Goal: Transaction & Acquisition: Purchase product/service

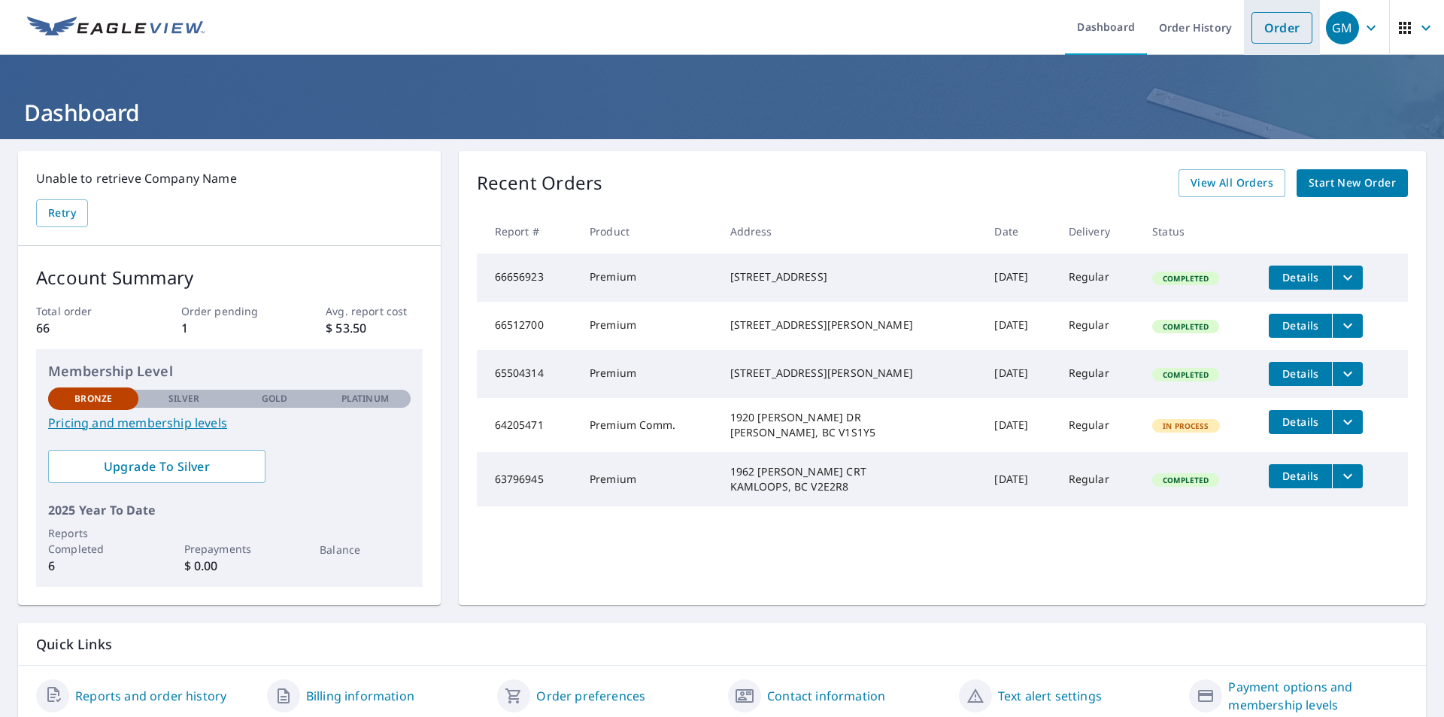
click at [1259, 28] on link "Order" at bounding box center [1281, 28] width 61 height 32
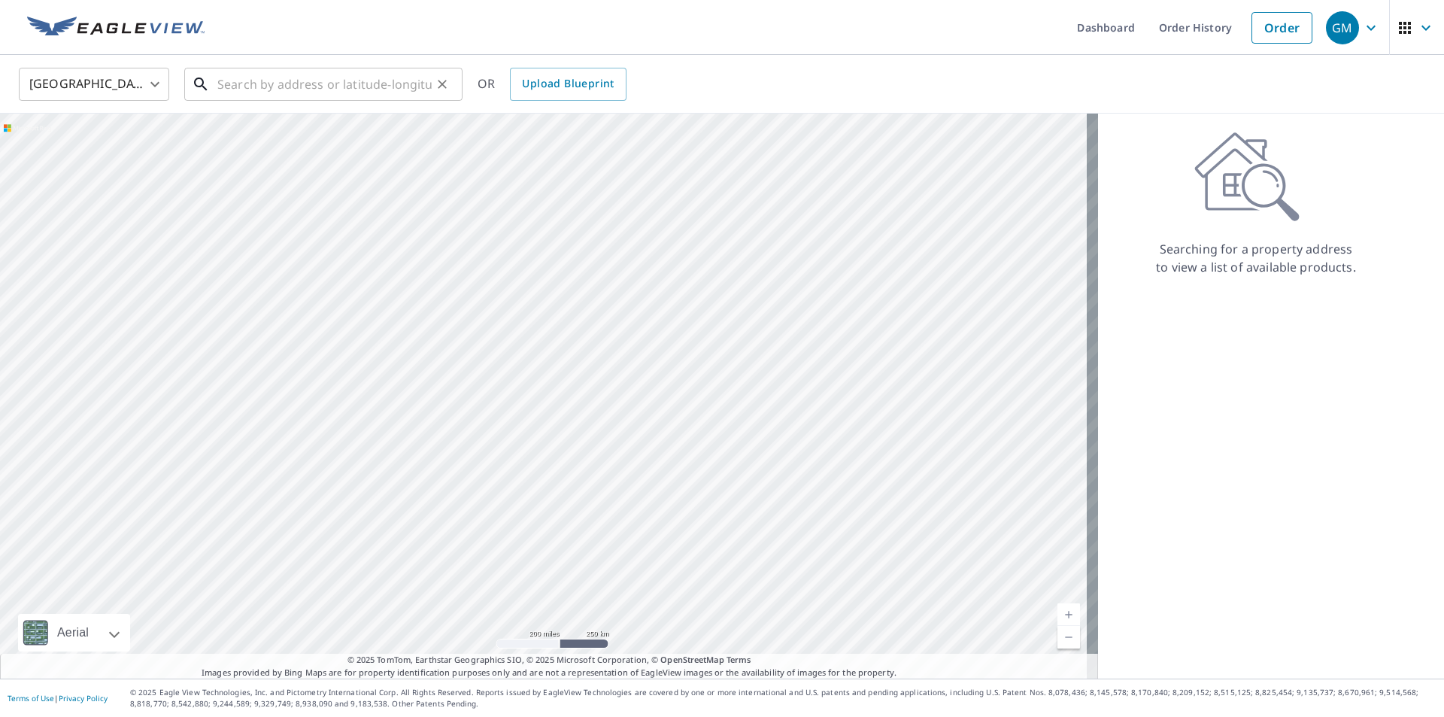
click at [229, 84] on input "text" at bounding box center [324, 84] width 214 height 42
click at [150, 86] on body "GM GM Dashboard Order History Order GM United States US ​ ​ OR Upload Blueprint…" at bounding box center [722, 358] width 1444 height 717
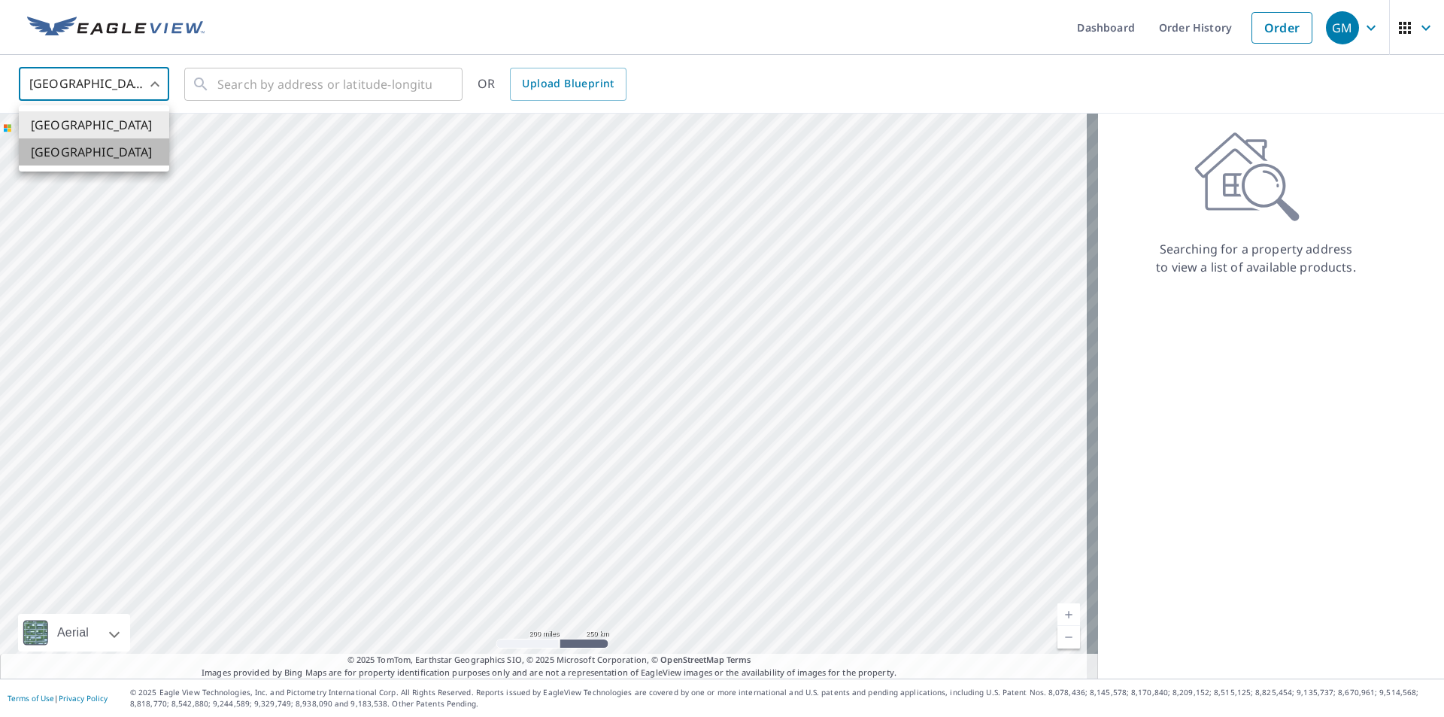
click at [86, 154] on li "[GEOGRAPHIC_DATA]" at bounding box center [94, 151] width 150 height 27
type input "CA"
click at [288, 80] on input "text" at bounding box center [324, 84] width 214 height 42
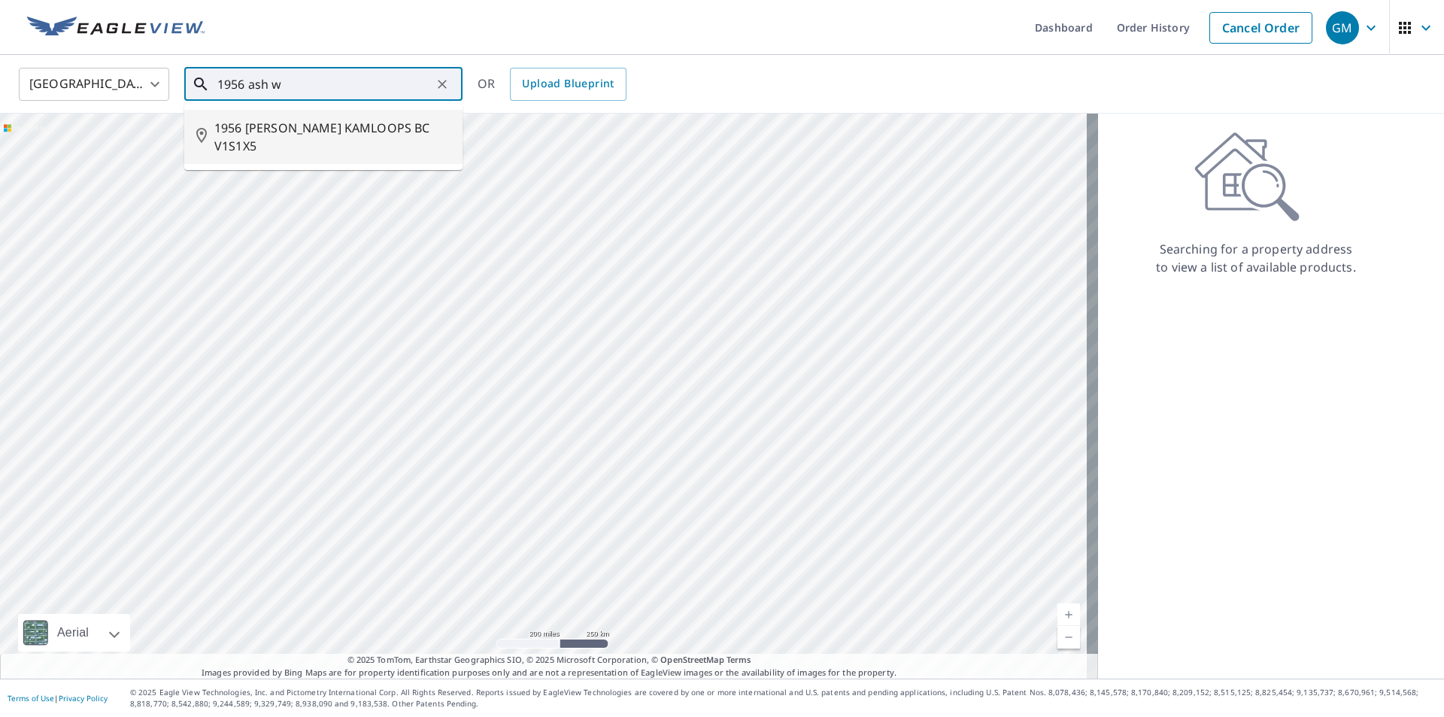
click at [280, 135] on span "1956 [PERSON_NAME] KAMLOOPS BC V1S1X5" at bounding box center [332, 137] width 236 height 36
type input "1956 [PERSON_NAME] KAMLOOPS BC V1S1X5"
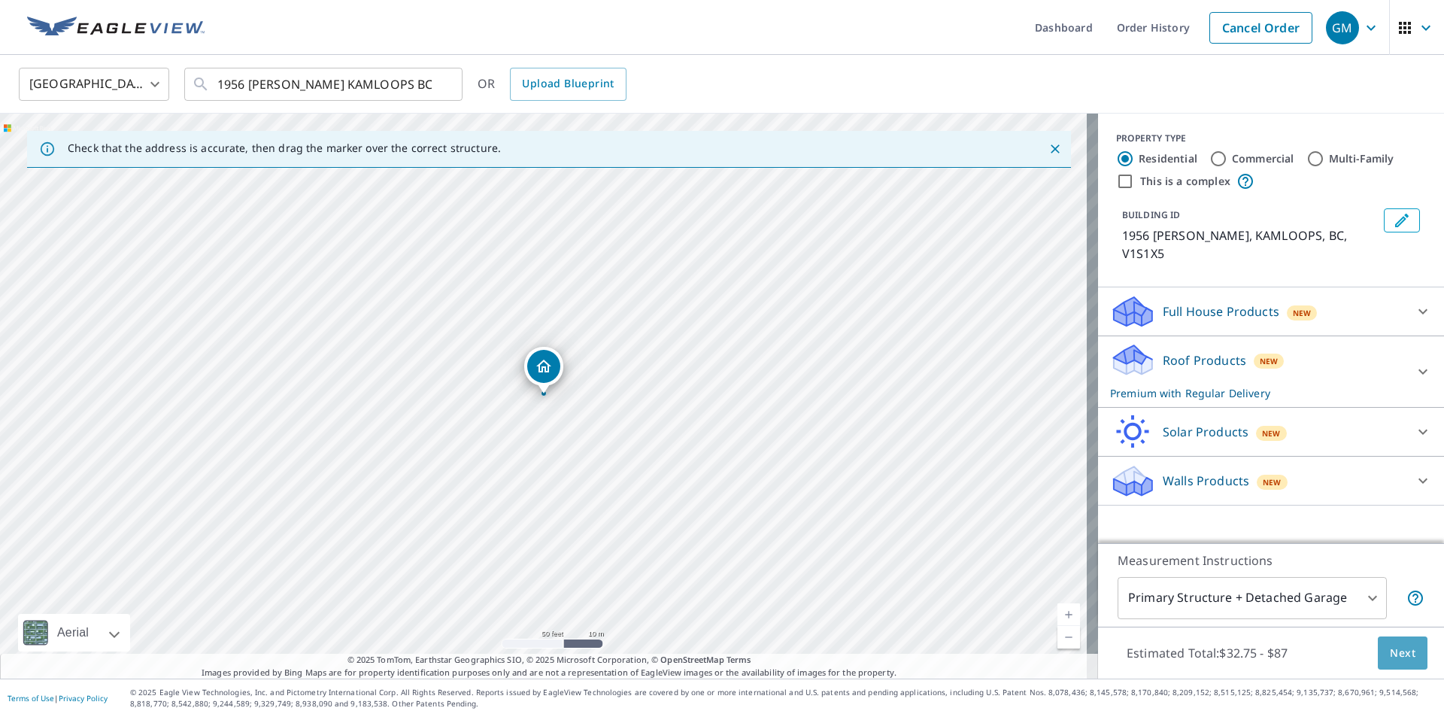
click at [1389, 655] on span "Next" at bounding box center [1402, 653] width 26 height 19
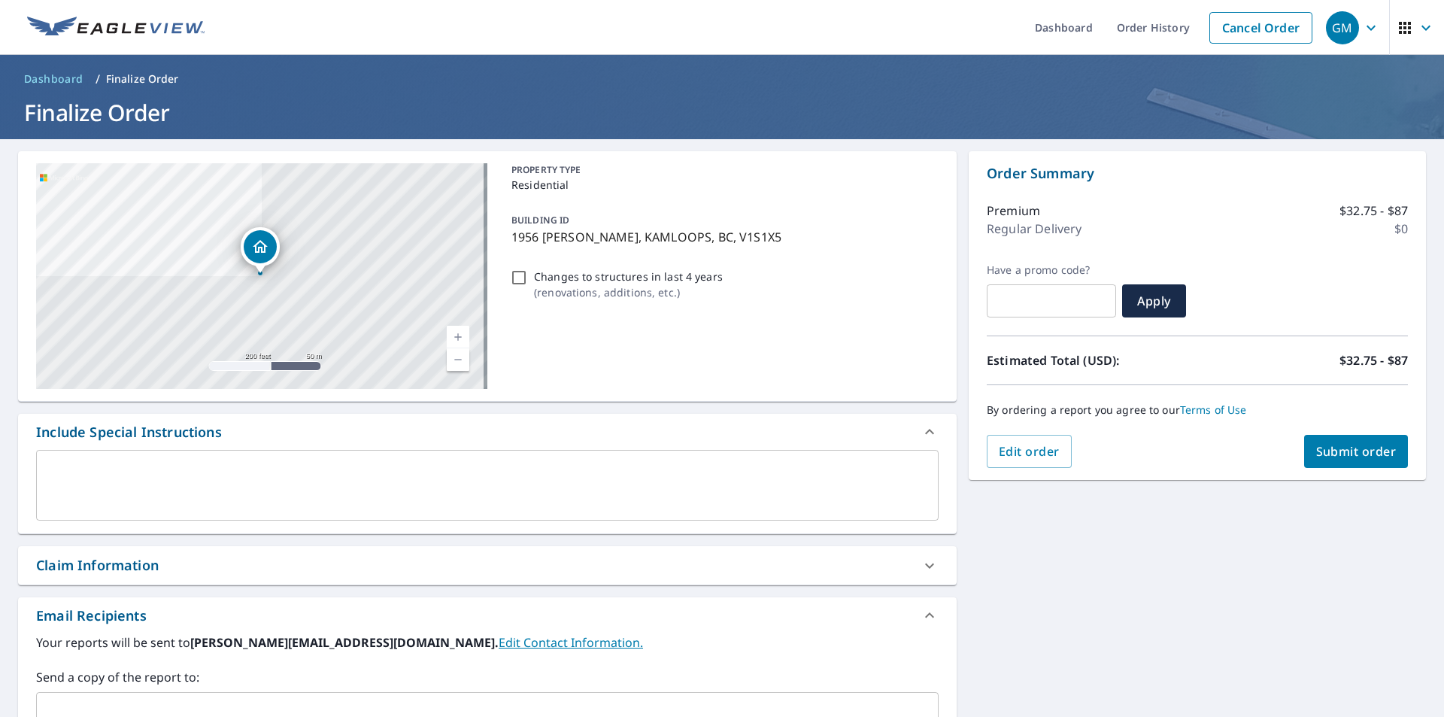
click at [1337, 458] on span "Submit order" at bounding box center [1356, 451] width 80 height 17
